Goal: Transaction & Acquisition: Purchase product/service

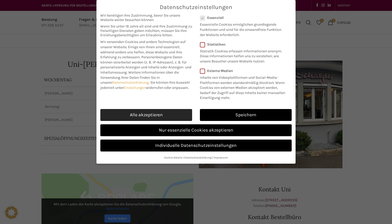
click at [171, 111] on link "Alle akzeptieren" at bounding box center [146, 115] width 92 height 12
checkbox input "true"
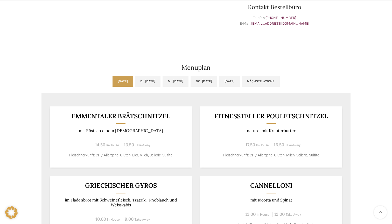
scroll to position [212, 0]
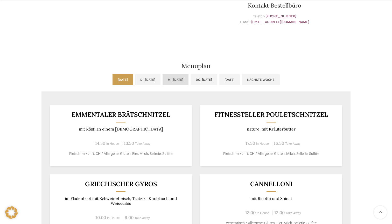
click at [187, 80] on link "Mi, [DATE]" at bounding box center [176, 79] width 26 height 11
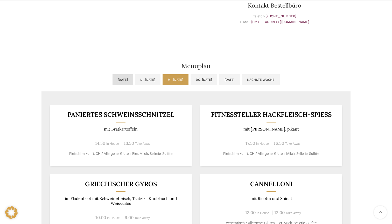
click at [116, 84] on link "[DATE]" at bounding box center [123, 79] width 20 height 11
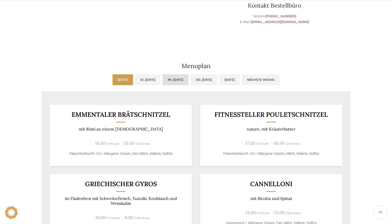
click at [182, 82] on link "Mi, [DATE]" at bounding box center [176, 79] width 26 height 11
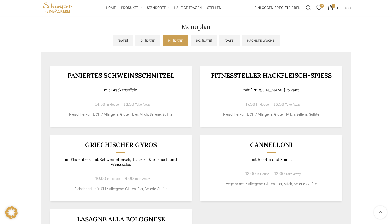
scroll to position [195, 0]
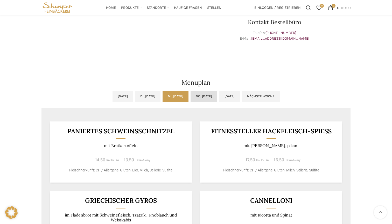
click at [217, 100] on link "Do, [DATE]" at bounding box center [204, 96] width 27 height 11
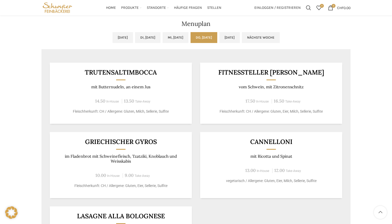
scroll to position [253, 0]
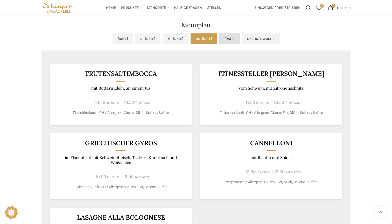
click at [240, 39] on link "[DATE]" at bounding box center [229, 38] width 20 height 11
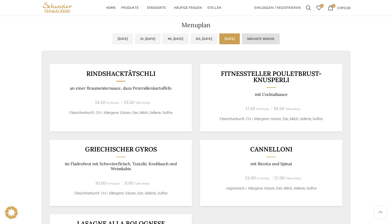
click at [280, 38] on link "Nächste Woche" at bounding box center [261, 38] width 38 height 11
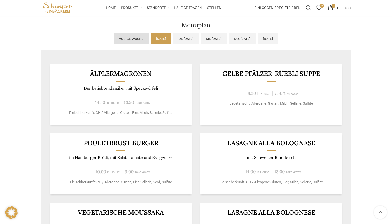
click at [114, 39] on link "Vorige Woche" at bounding box center [131, 38] width 35 height 11
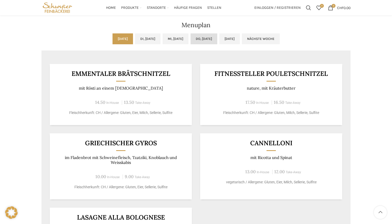
click at [213, 43] on link "Do, [DATE]" at bounding box center [204, 38] width 27 height 11
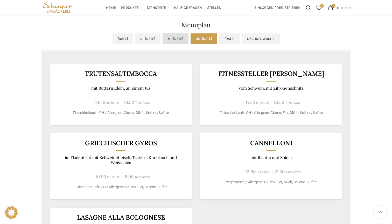
click at [177, 41] on link "Mi, [DATE]" at bounding box center [176, 38] width 26 height 11
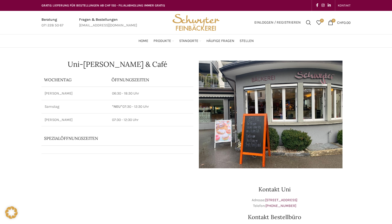
scroll to position [0, 0]
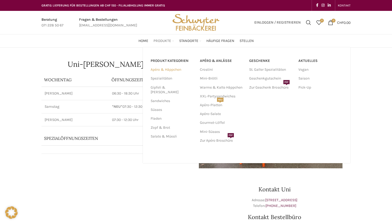
click at [162, 68] on link "Apéro & Häppchen" at bounding box center [172, 69] width 43 height 9
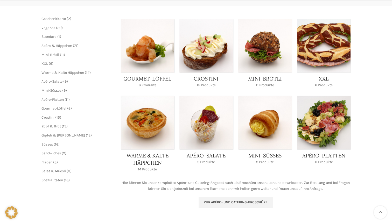
scroll to position [78, 0]
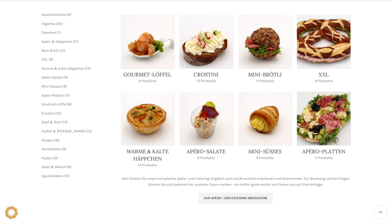
click at [326, 114] on link "Product category apero-platten" at bounding box center [324, 128] width 54 height 72
